Goal: Navigation & Orientation: Find specific page/section

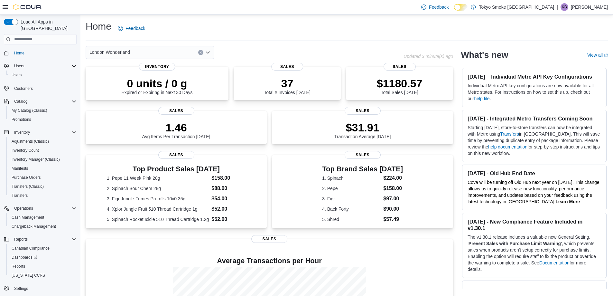
scroll to position [81, 0]
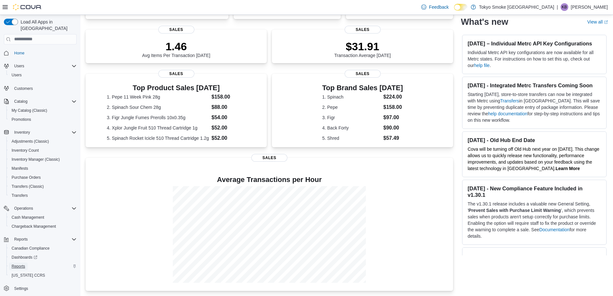
click at [19, 263] on span "Reports" at bounding box center [19, 265] width 14 height 5
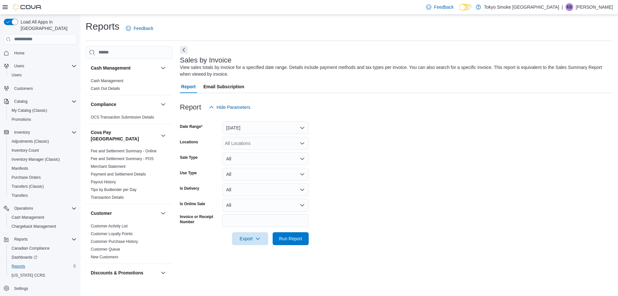
click at [19, 51] on button "Home" at bounding box center [40, 52] width 78 height 9
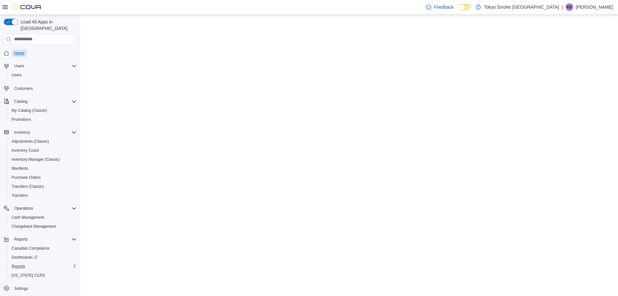
click at [19, 51] on span "Home" at bounding box center [19, 53] width 10 height 5
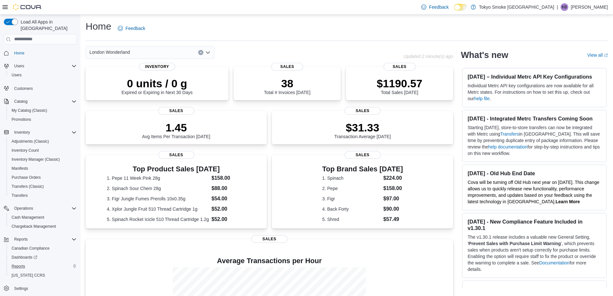
click at [586, 10] on p "Kathleen Bunt" at bounding box center [589, 7] width 37 height 8
click at [561, 59] on button "Sign Out" at bounding box center [575, 63] width 59 height 10
